Goal: Information Seeking & Learning: Learn about a topic

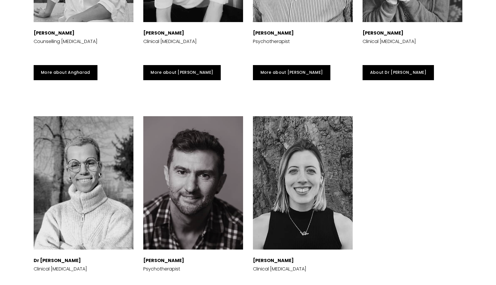
scroll to position [1583, 0]
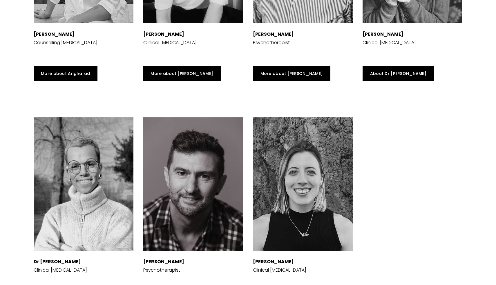
click at [101, 223] on div at bounding box center [84, 183] width 100 height 133
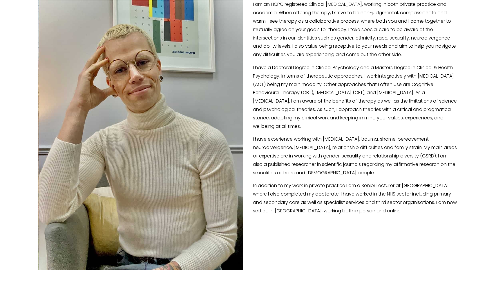
scroll to position [20, 0]
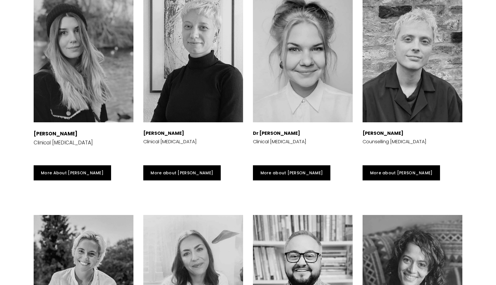
scroll to position [1237, 0]
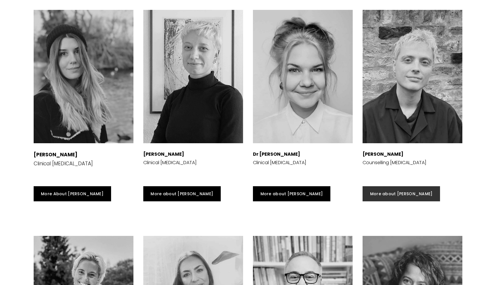
click at [386, 186] on link "More about Luke" at bounding box center [402, 193] width 78 height 15
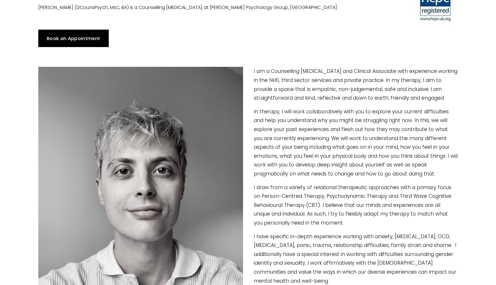
scroll to position [72, 0]
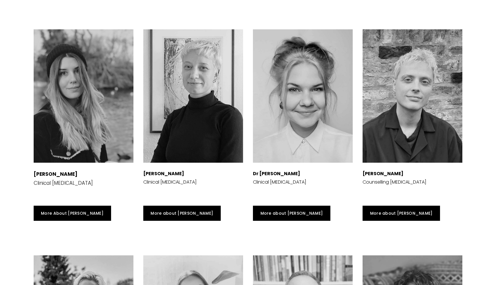
scroll to position [1218, 0]
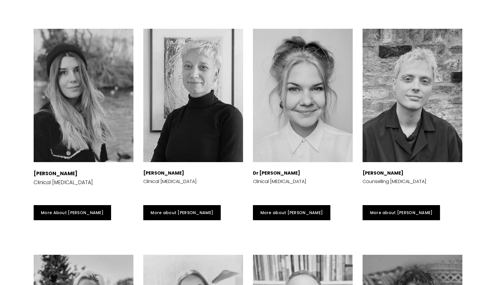
click at [173, 134] on div at bounding box center [193, 95] width 100 height 133
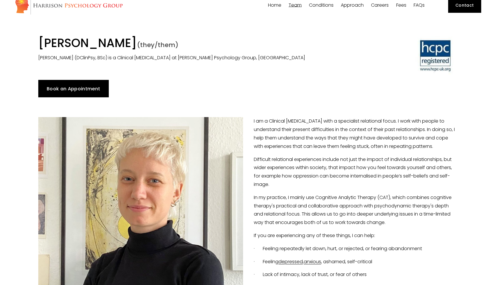
scroll to position [31, 0]
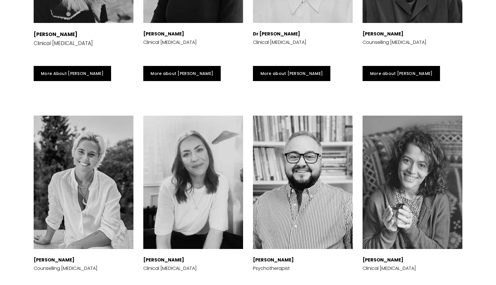
scroll to position [1419, 0]
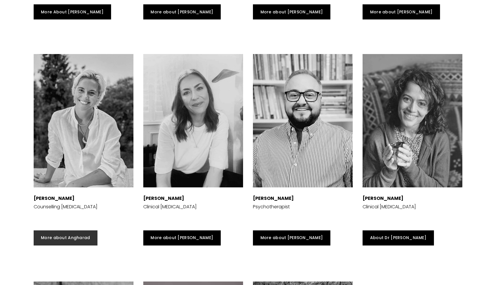
click at [57, 230] on link "More about Angharad" at bounding box center [66, 237] width 64 height 15
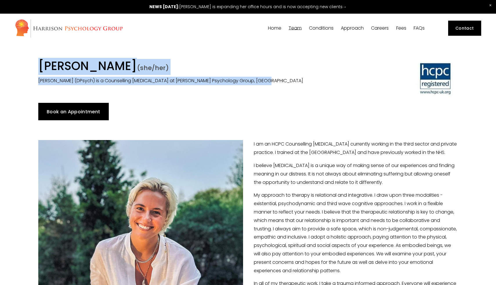
drag, startPoint x: 40, startPoint y: 68, endPoint x: 229, endPoint y: 88, distance: 190.1
click at [229, 88] on div "Dr Angharad Vaughan (she/her) Dr Angharad Vaughan (DPsych) is a Counselling Psy…" at bounding box center [248, 78] width 430 height 39
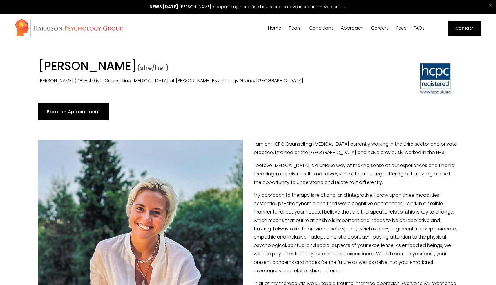
click at [221, 69] on h1 "Dr Angharad Vaughan (she/her)" at bounding box center [194, 67] width 312 height 16
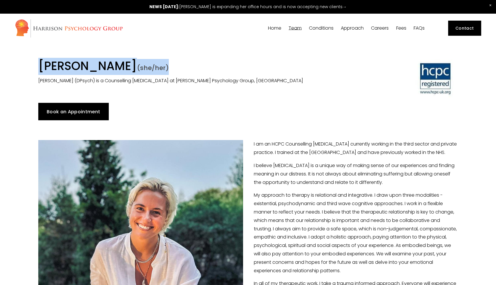
drag, startPoint x: 215, startPoint y: 65, endPoint x: 34, endPoint y: 67, distance: 181.1
click at [34, 67] on div "Dr Angharad Vaughan (she/her) Dr Angharad Vaughan (DPsych) is a Counselling Psy…" at bounding box center [194, 72] width 322 height 26
copy h1 "Dr Angharad Vaughan (she/her)"
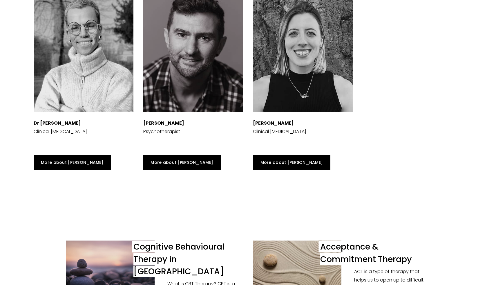
scroll to position [1721, 0]
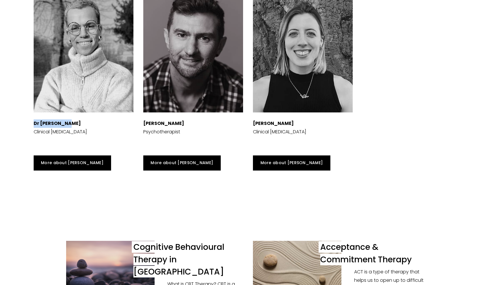
drag, startPoint x: 33, startPoint y: 122, endPoint x: 66, endPoint y: 122, distance: 33.1
click at [66, 122] on div "Dr [PERSON_NAME] Clinical [MEDICAL_DATA]" at bounding box center [84, 132] width 100 height 26
copy strong "Dr [PERSON_NAME]"
